Goal: Information Seeking & Learning: Learn about a topic

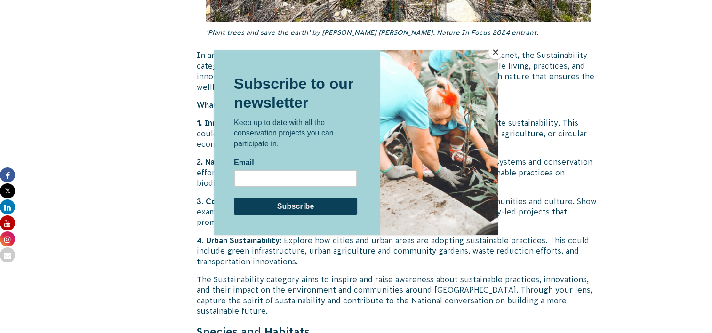
scroll to position [2464, 0]
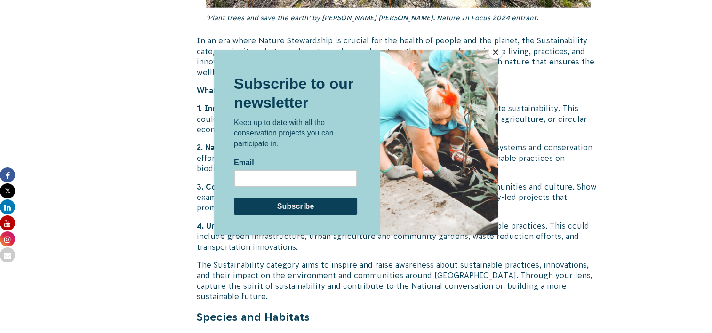
click at [497, 55] on button "Close" at bounding box center [495, 52] width 14 height 14
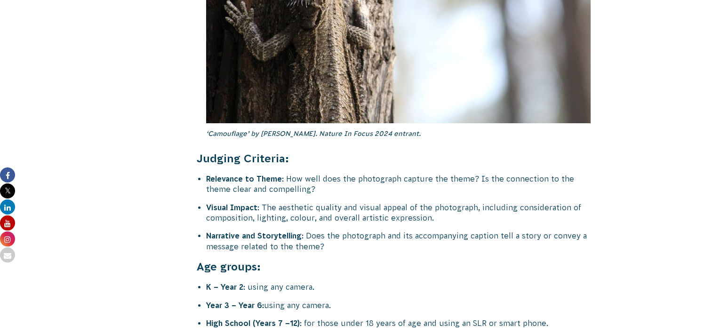
scroll to position [3625, 0]
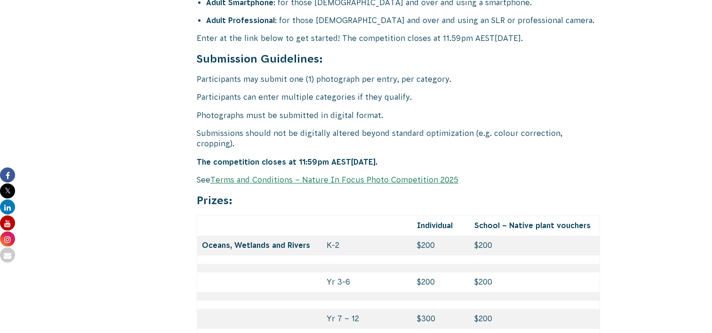
scroll to position [3892, 0]
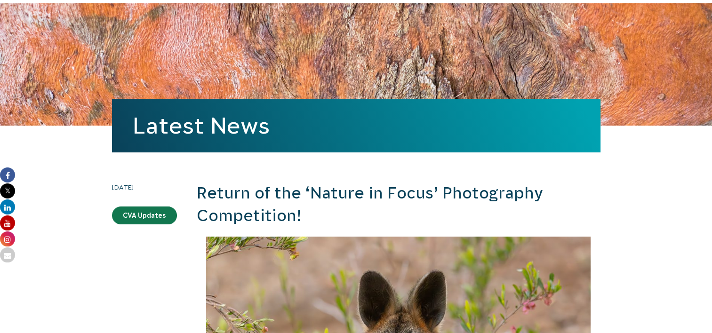
scroll to position [0, 0]
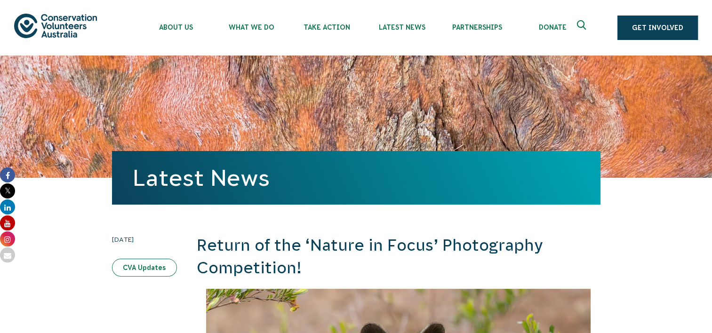
click at [151, 267] on link "CVA Updates" at bounding box center [144, 268] width 65 height 18
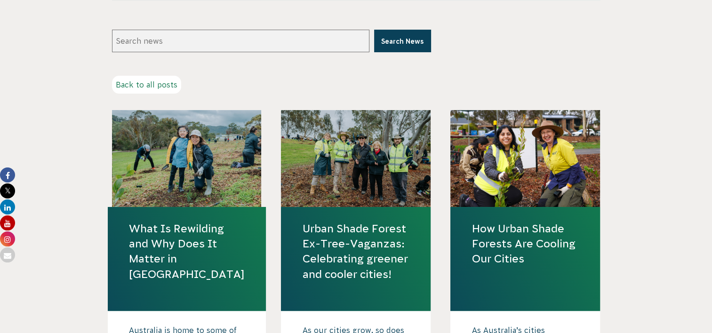
scroll to position [205, 0]
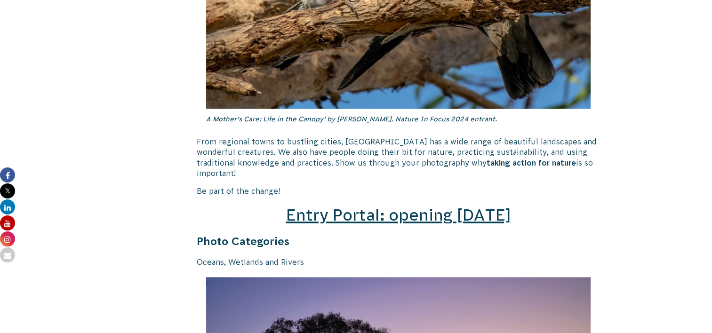
scroll to position [1259, 0]
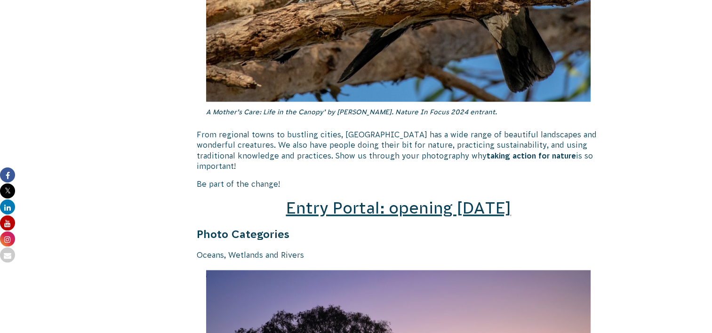
click at [451, 199] on span "Entry Portal: opening [DATE]" at bounding box center [398, 208] width 225 height 18
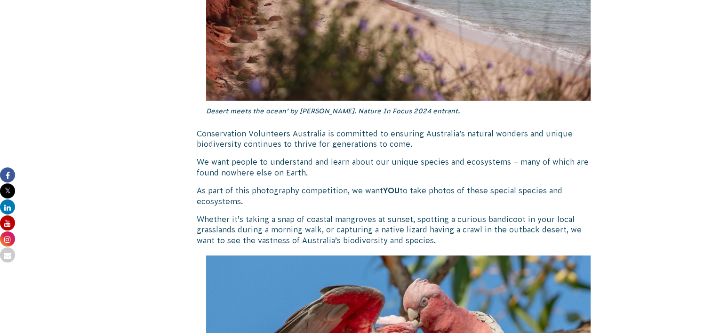
scroll to position [845, 0]
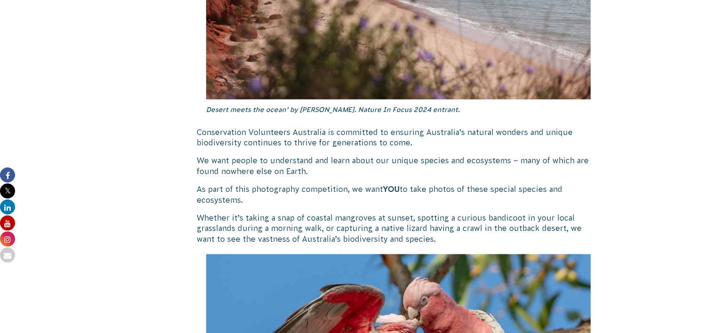
click at [552, 186] on p "As part of this photography competition, we want YOU to take photos of these sp…" at bounding box center [399, 194] width 404 height 21
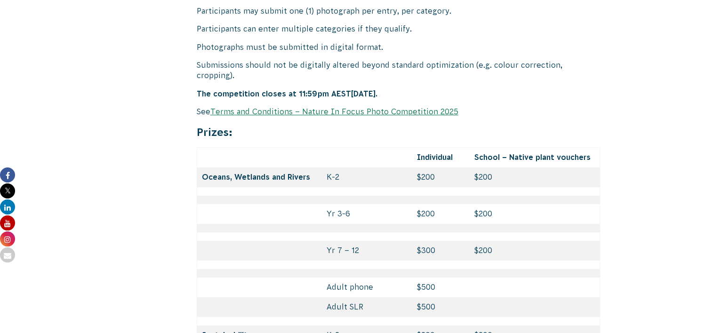
scroll to position [3950, 0]
click at [414, 108] on link "Terms and Conditions – Nature In Focus Photo Competition 2025" at bounding box center [334, 112] width 248 height 8
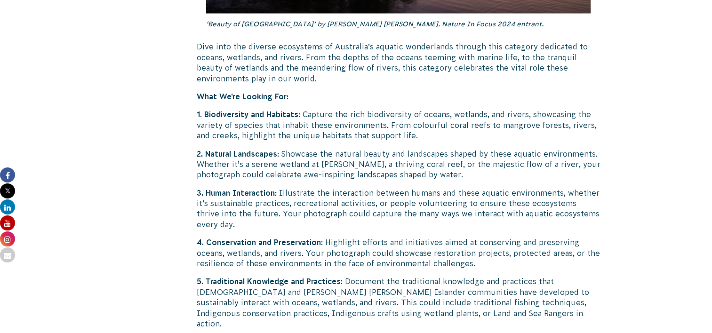
scroll to position [1908, 0]
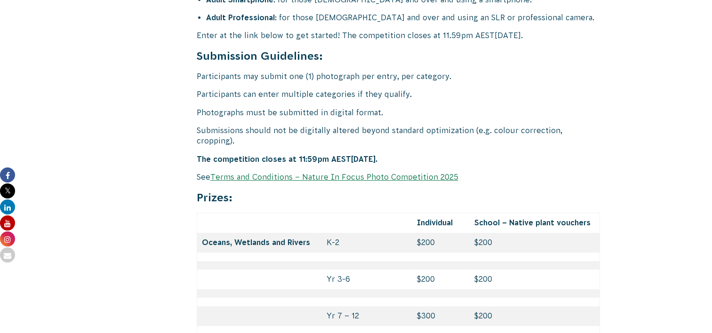
scroll to position [3886, 0]
